Goal: Task Accomplishment & Management: Manage account settings

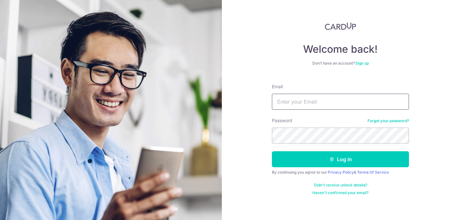
click at [337, 101] on input "Email" at bounding box center [340, 101] width 137 height 16
type input "[EMAIL_ADDRESS][DOMAIN_NAME]"
click at [272, 151] on button "Log in" at bounding box center [340, 159] width 137 height 16
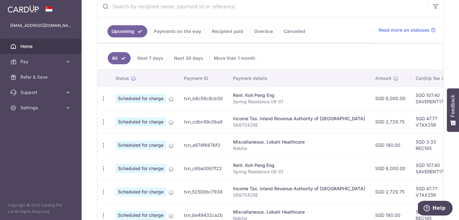
click at [34, 52] on link "Home" at bounding box center [41, 46] width 82 height 15
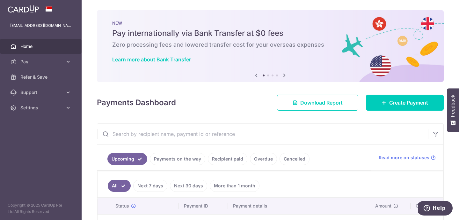
click at [32, 9] on img at bounding box center [23, 9] width 31 height 8
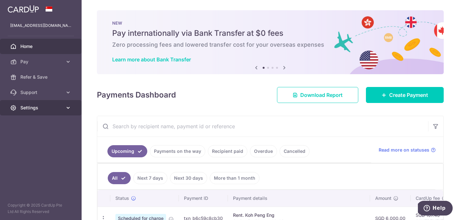
click at [61, 108] on span "Settings" at bounding box center [41, 107] width 42 height 6
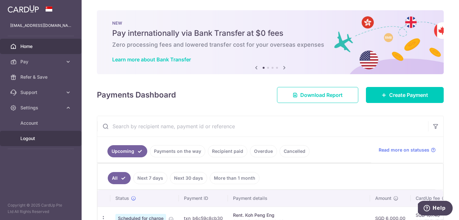
click at [48, 139] on span "Logout" at bounding box center [41, 138] width 42 height 6
